Goal: Check status: Check status

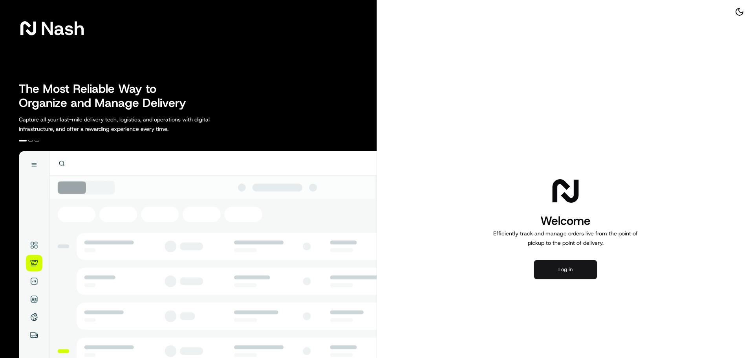
click at [564, 268] on button "Log in" at bounding box center [565, 269] width 63 height 19
